Goal: Task Accomplishment & Management: Use online tool/utility

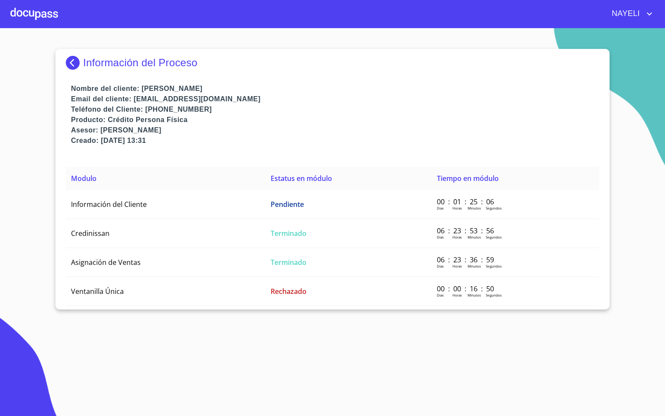
click at [26, 13] on div at bounding box center [34, 14] width 48 height 28
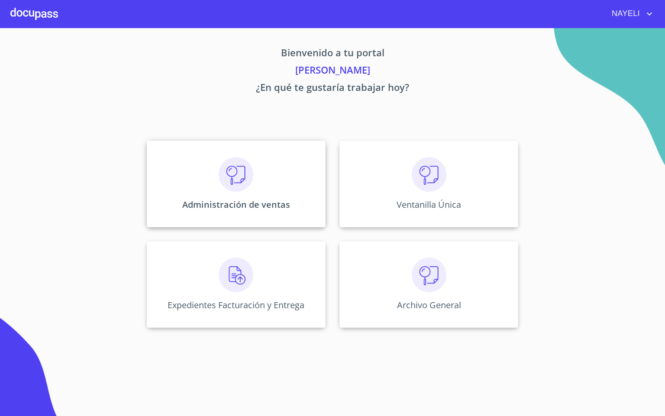
click at [199, 192] on div "Administración de ventas" at bounding box center [236, 184] width 179 height 87
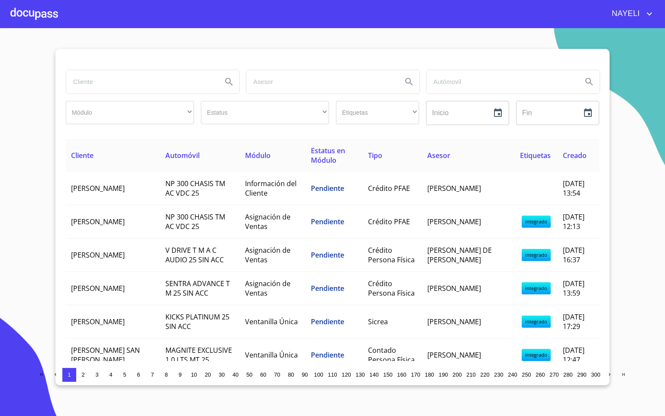
click at [169, 84] on input "search" at bounding box center [140, 81] width 149 height 23
type input "CISTERNA"
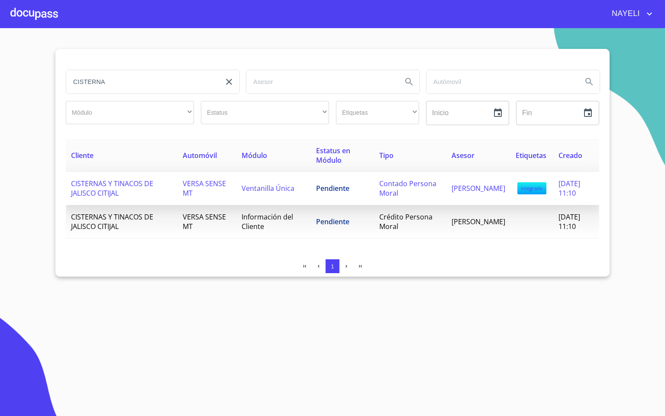
click at [232, 187] on td "VERSA SENSE MT" at bounding box center [206, 188] width 59 height 33
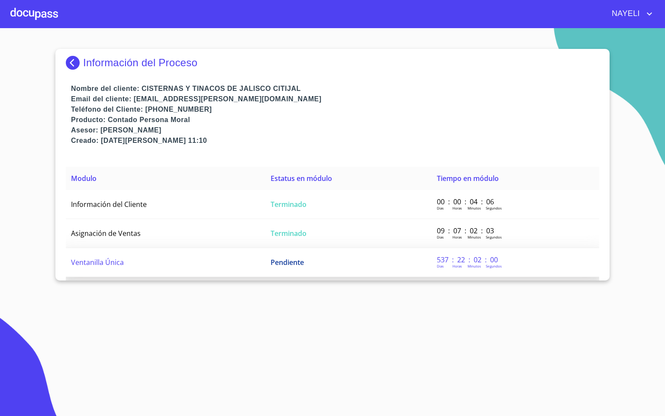
click at [187, 268] on td "Ventanilla Única" at bounding box center [166, 262] width 200 height 29
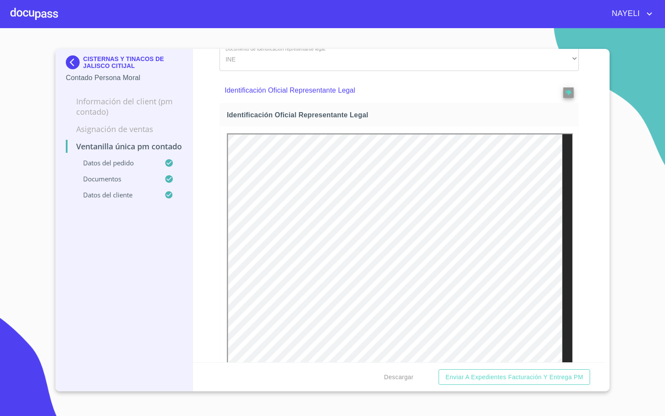
scroll to position [325, 0]
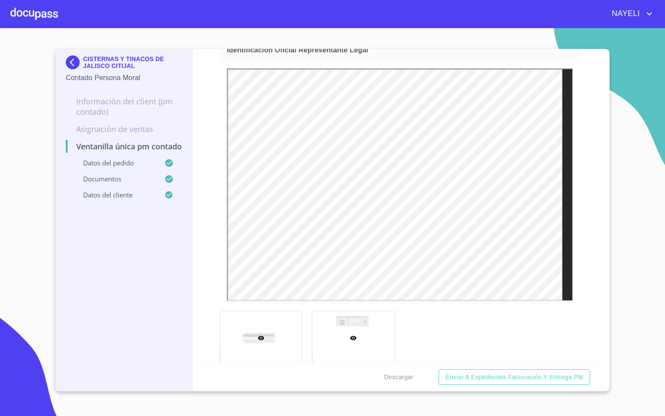
click at [345, 327] on div at bounding box center [353, 337] width 82 height 53
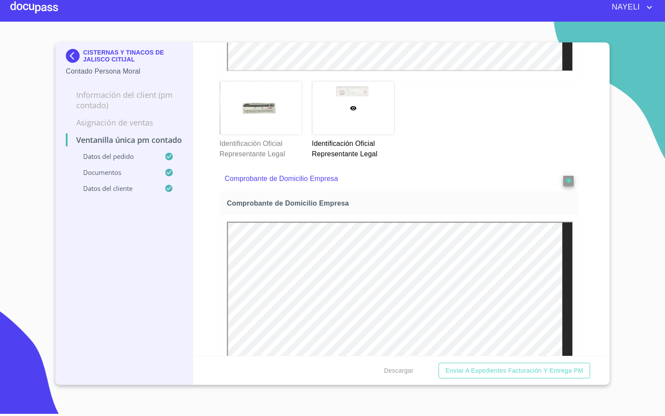
scroll to position [353, 0]
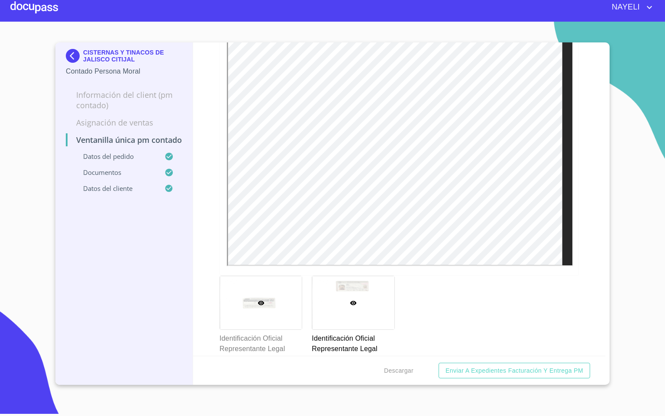
click at [239, 292] on div at bounding box center [261, 302] width 82 height 53
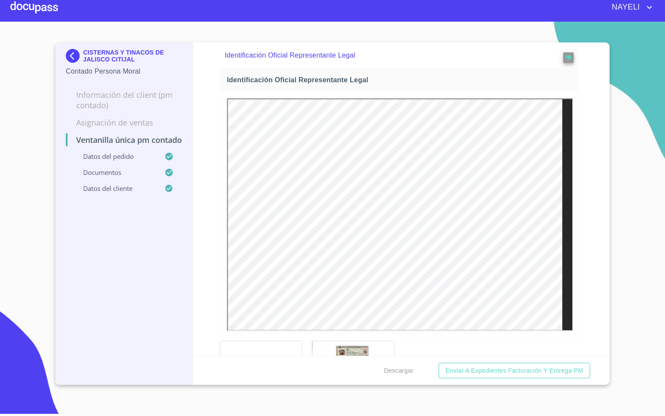
scroll to position [0, 0]
click at [18, 17] on div at bounding box center [34, 8] width 48 height 28
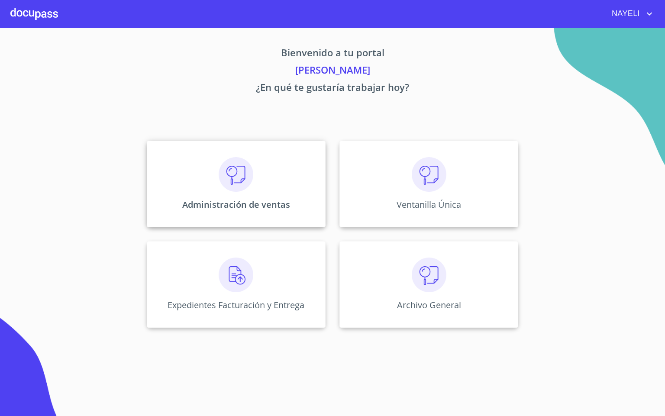
click at [239, 174] on img at bounding box center [236, 174] width 35 height 35
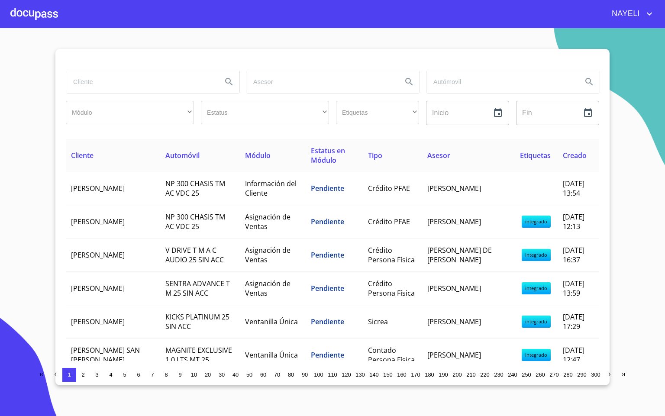
click at [96, 76] on input "search" at bounding box center [140, 81] width 149 height 23
type input "[PERSON_NAME]"
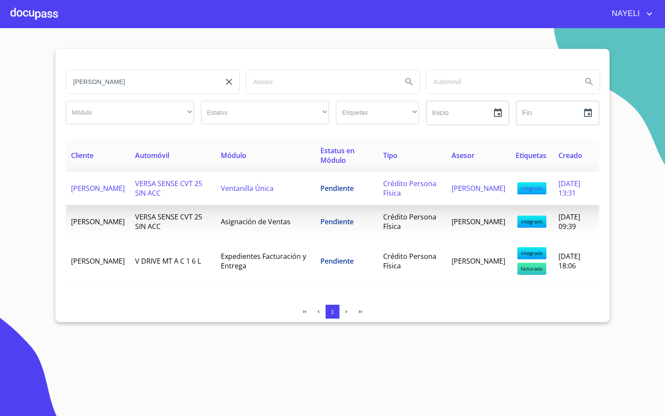
click at [125, 191] on span "[PERSON_NAME]" at bounding box center [98, 189] width 54 height 10
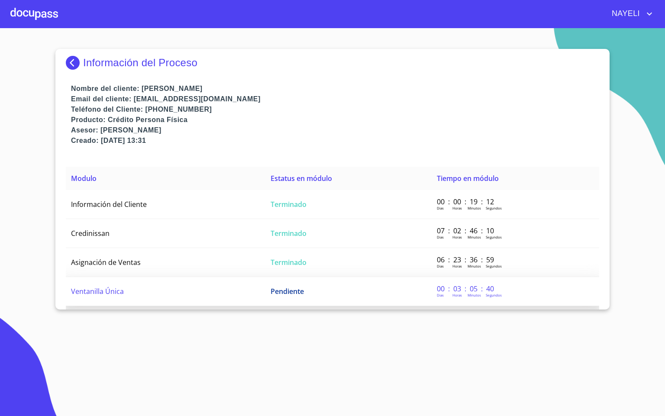
click at [122, 287] on span "Ventanilla Única" at bounding box center [97, 292] width 53 height 10
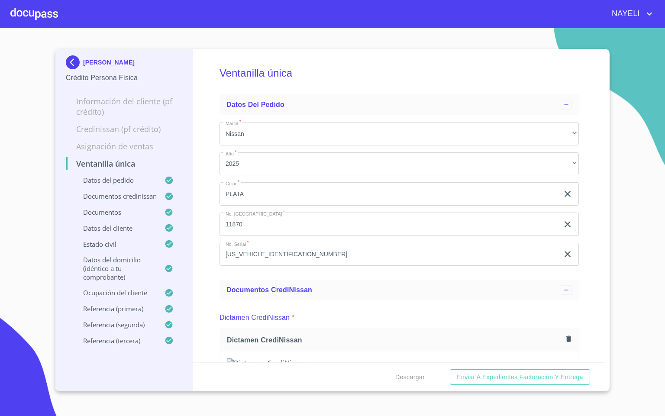
click at [206, 301] on div "Ventanilla única Datos del pedido Marca   * Nissan ​ Año   * 2025 ​ Color   * P…" at bounding box center [399, 205] width 413 height 313
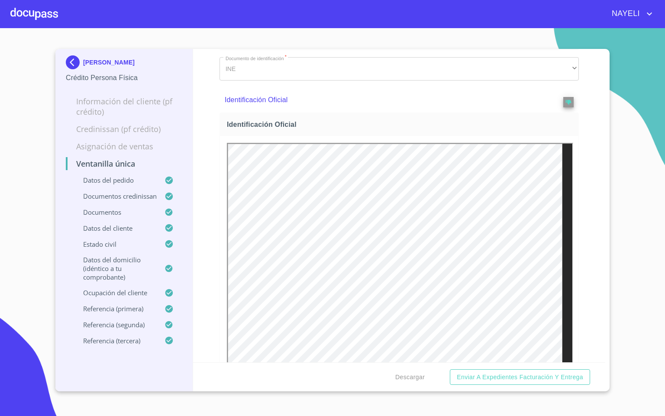
scroll to position [390, 0]
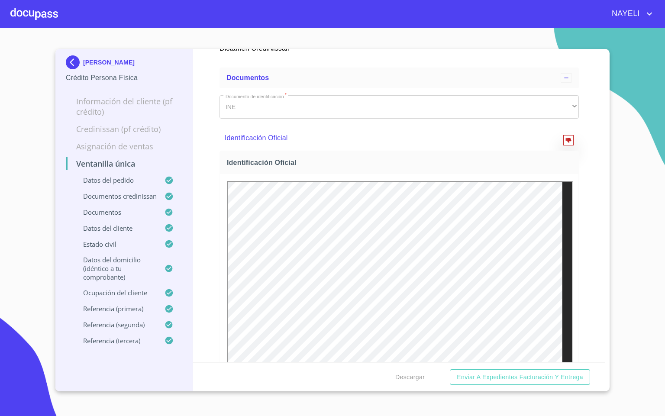
click at [565, 143] on icon "reject" at bounding box center [568, 140] width 6 height 6
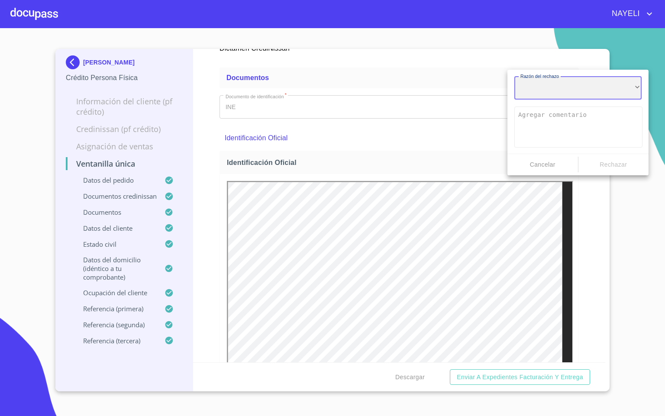
click at [563, 89] on div "​" at bounding box center [577, 88] width 127 height 23
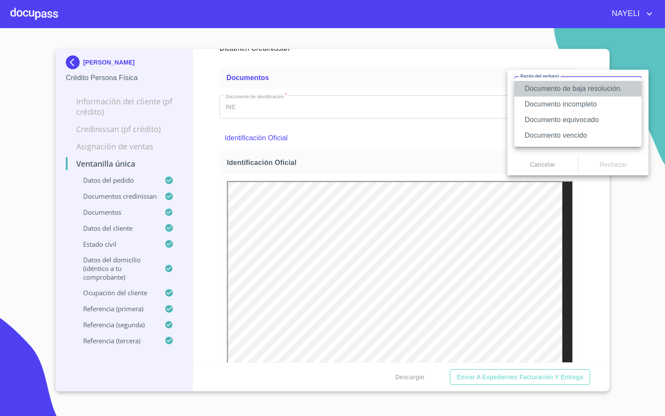
click at [599, 88] on li "Documento de baja resolución." at bounding box center [577, 89] width 127 height 16
type textarea "Favor de enviar de nuevo documento perfectamente claro, puede ser foto o escane…"
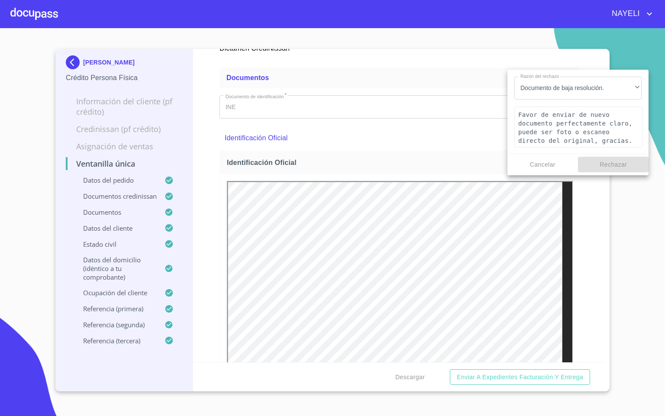
click at [615, 162] on span "Rechazar" at bounding box center [614, 164] width 64 height 11
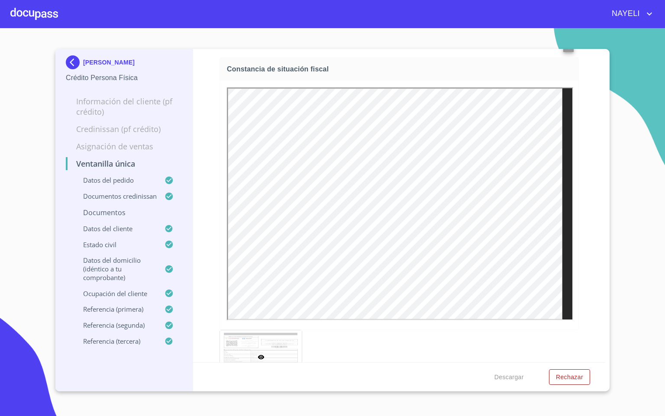
scroll to position [2792, 0]
